Goal: Task Accomplishment & Management: Complete application form

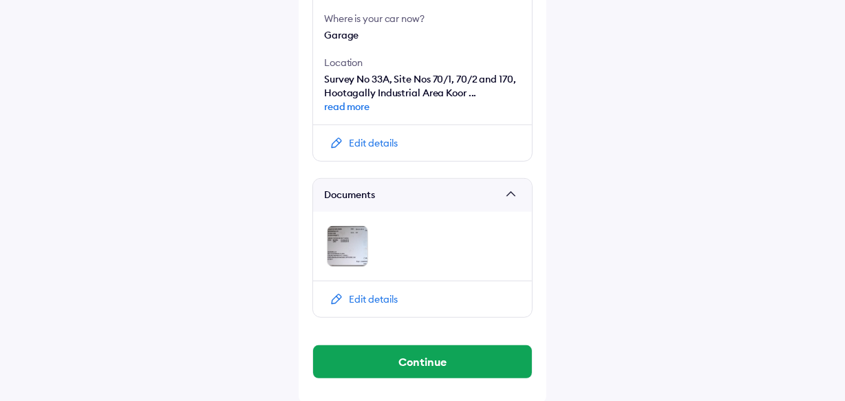
scroll to position [632, 0]
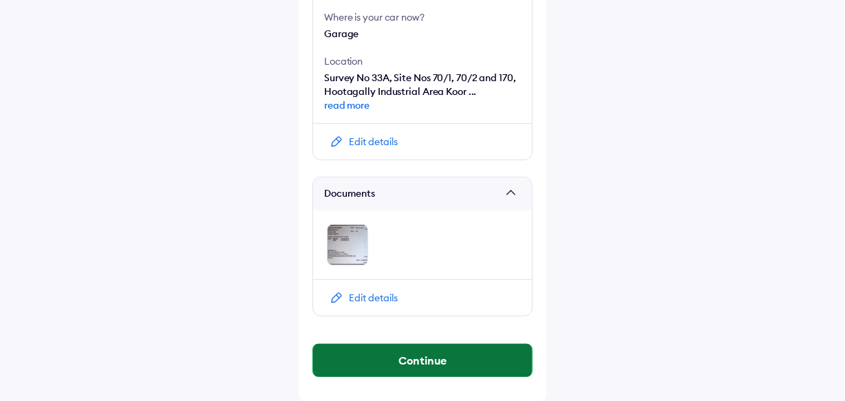
click at [384, 356] on button "Continue" at bounding box center [422, 360] width 219 height 33
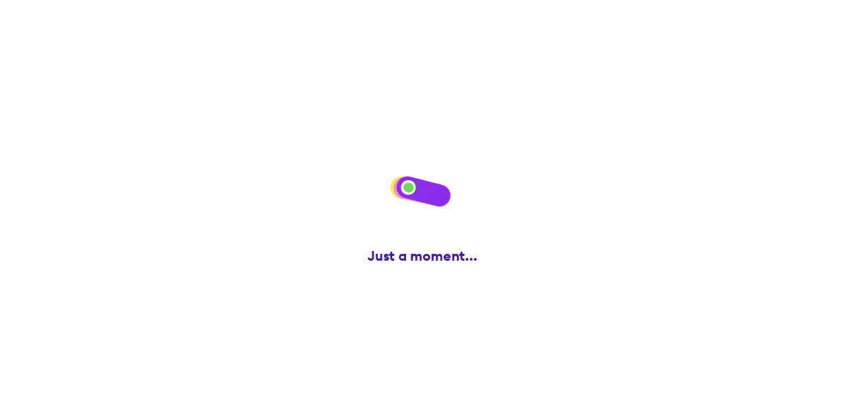
scroll to position [0, 0]
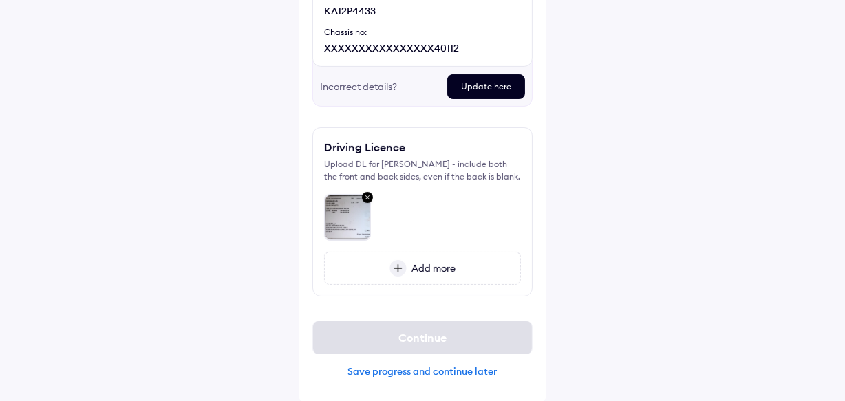
scroll to position [196, 0]
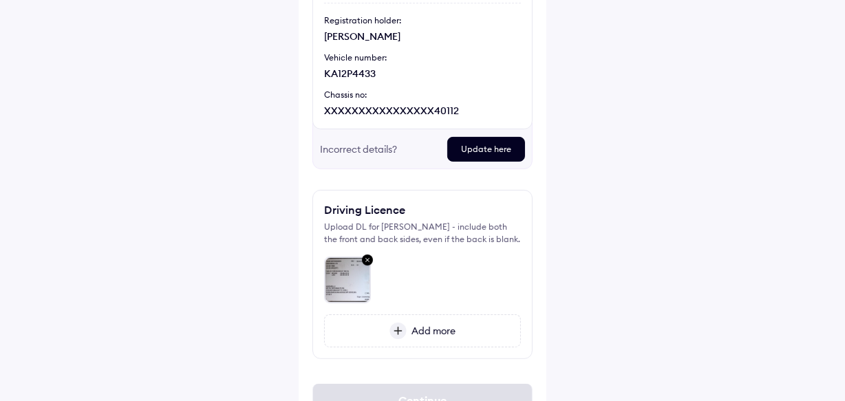
click at [356, 152] on div "Incorrect details?" at bounding box center [378, 149] width 116 height 25
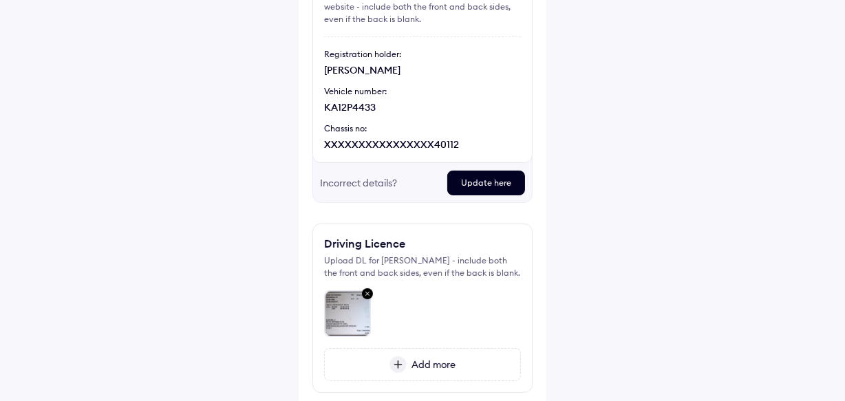
scroll to position [134, 0]
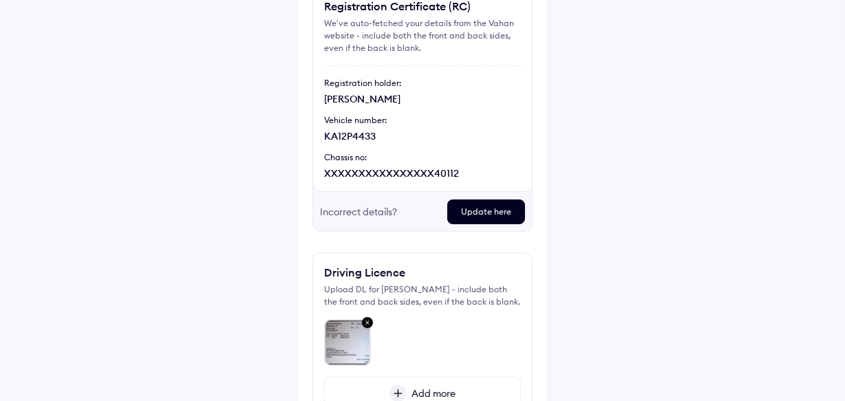
click at [409, 211] on div "Incorrect details?" at bounding box center [378, 212] width 116 height 25
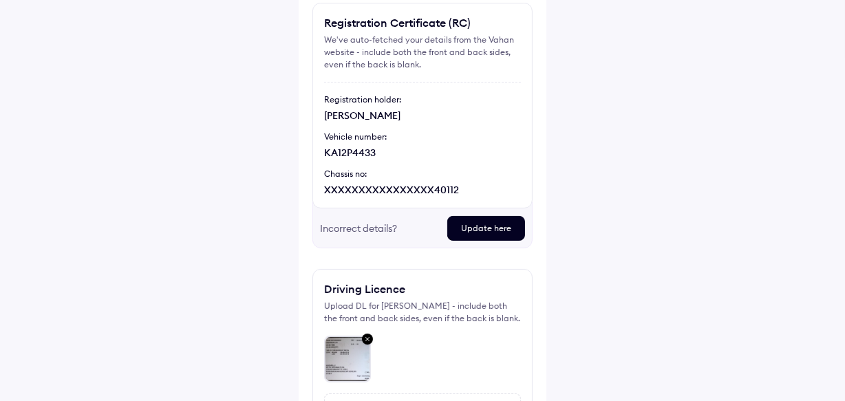
scroll to position [0, 0]
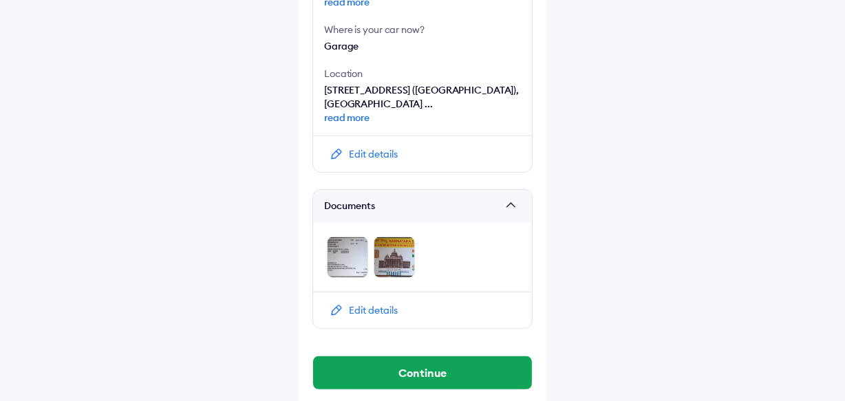
scroll to position [588, 0]
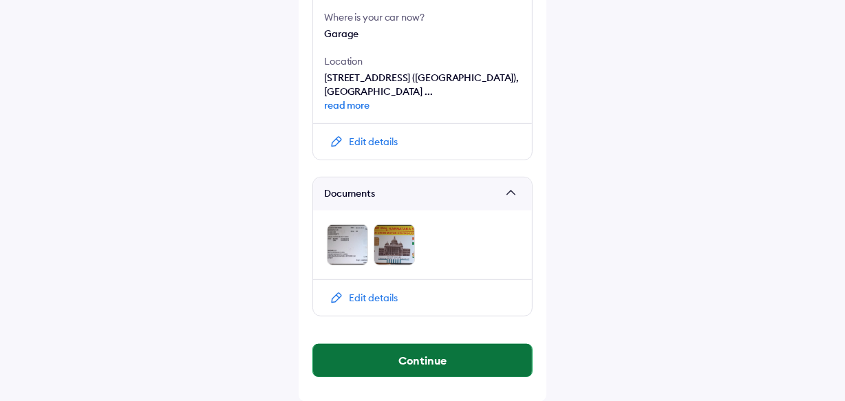
click at [438, 356] on button "Continue" at bounding box center [422, 360] width 219 height 33
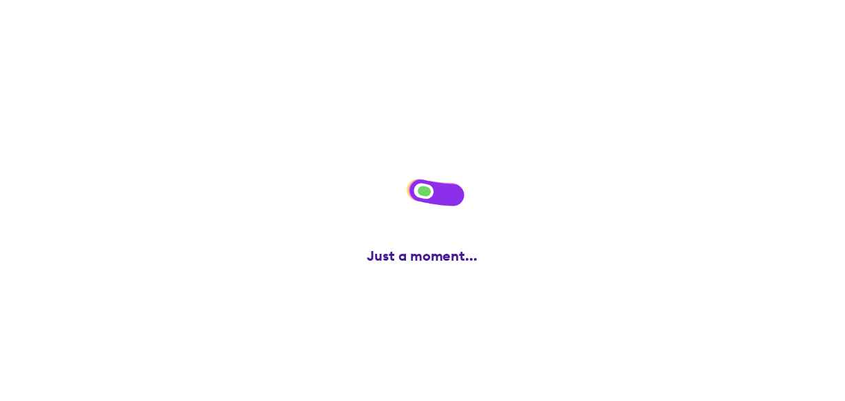
scroll to position [0, 0]
